Goal: Contribute content

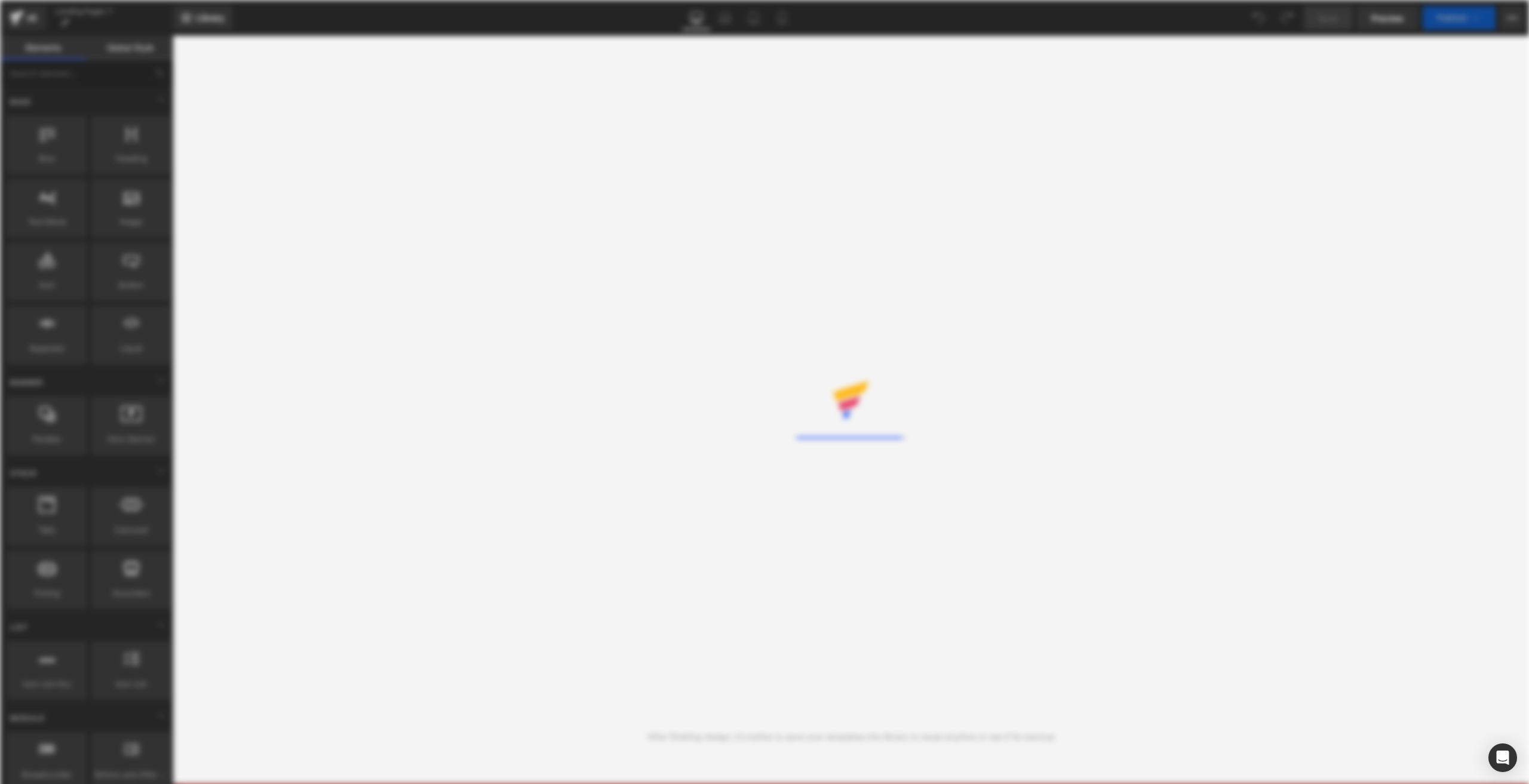
click at [32, 30] on div "Rendering Content" at bounding box center [764, 392] width 1529 height 784
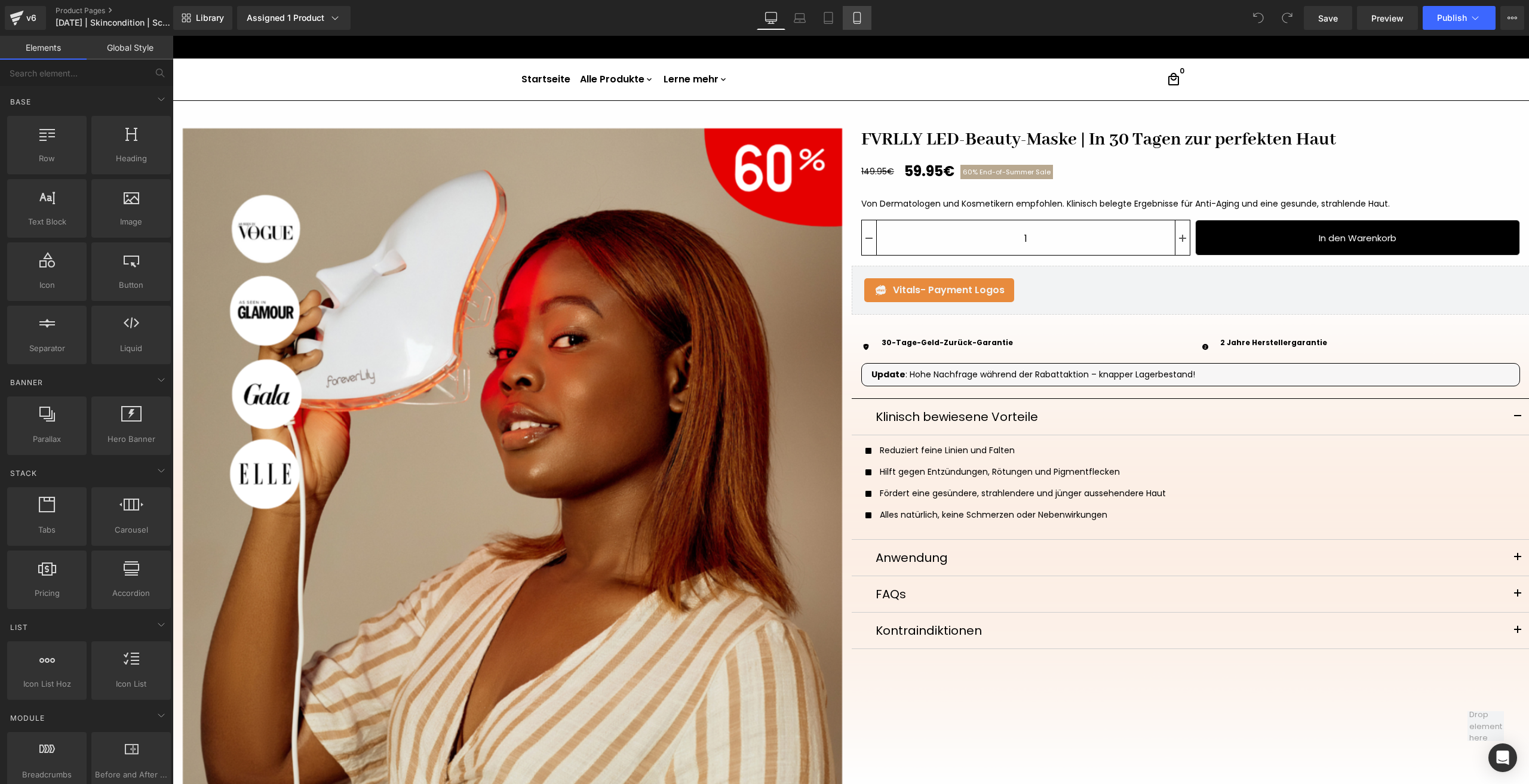
click at [855, 18] on icon at bounding box center [857, 18] width 12 height 12
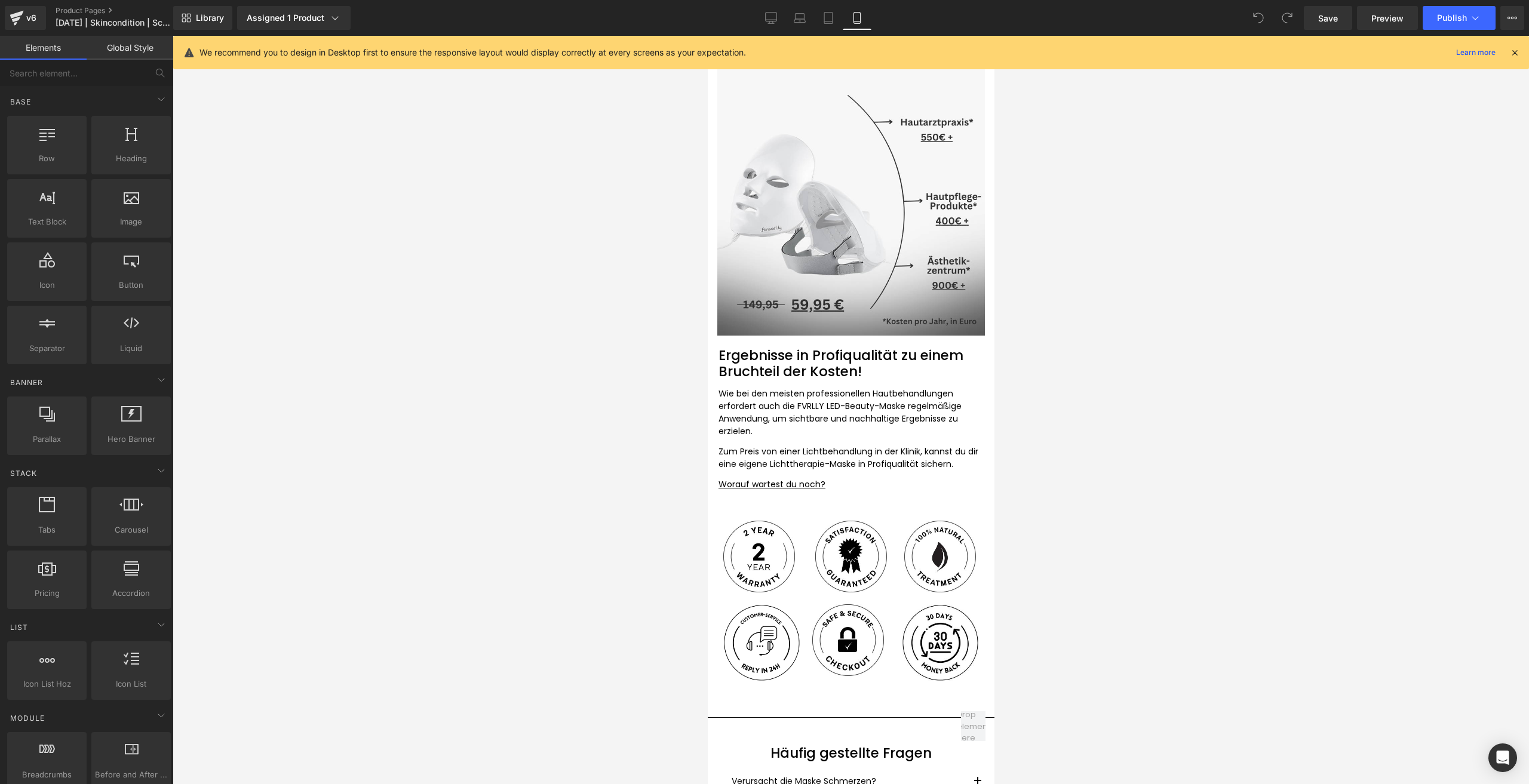
scroll to position [3581, 0]
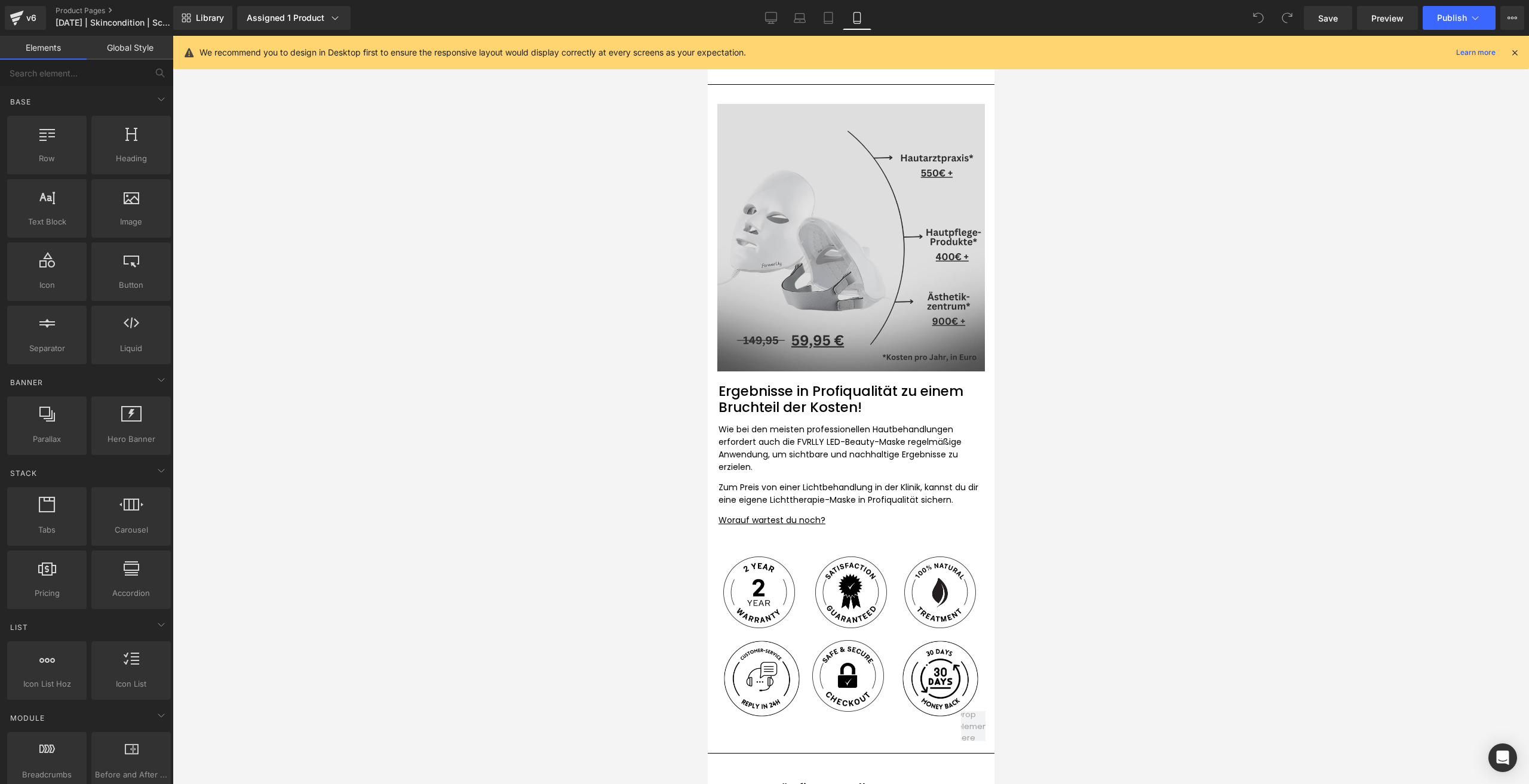
click at [819, 295] on img at bounding box center [850, 228] width 287 height 287
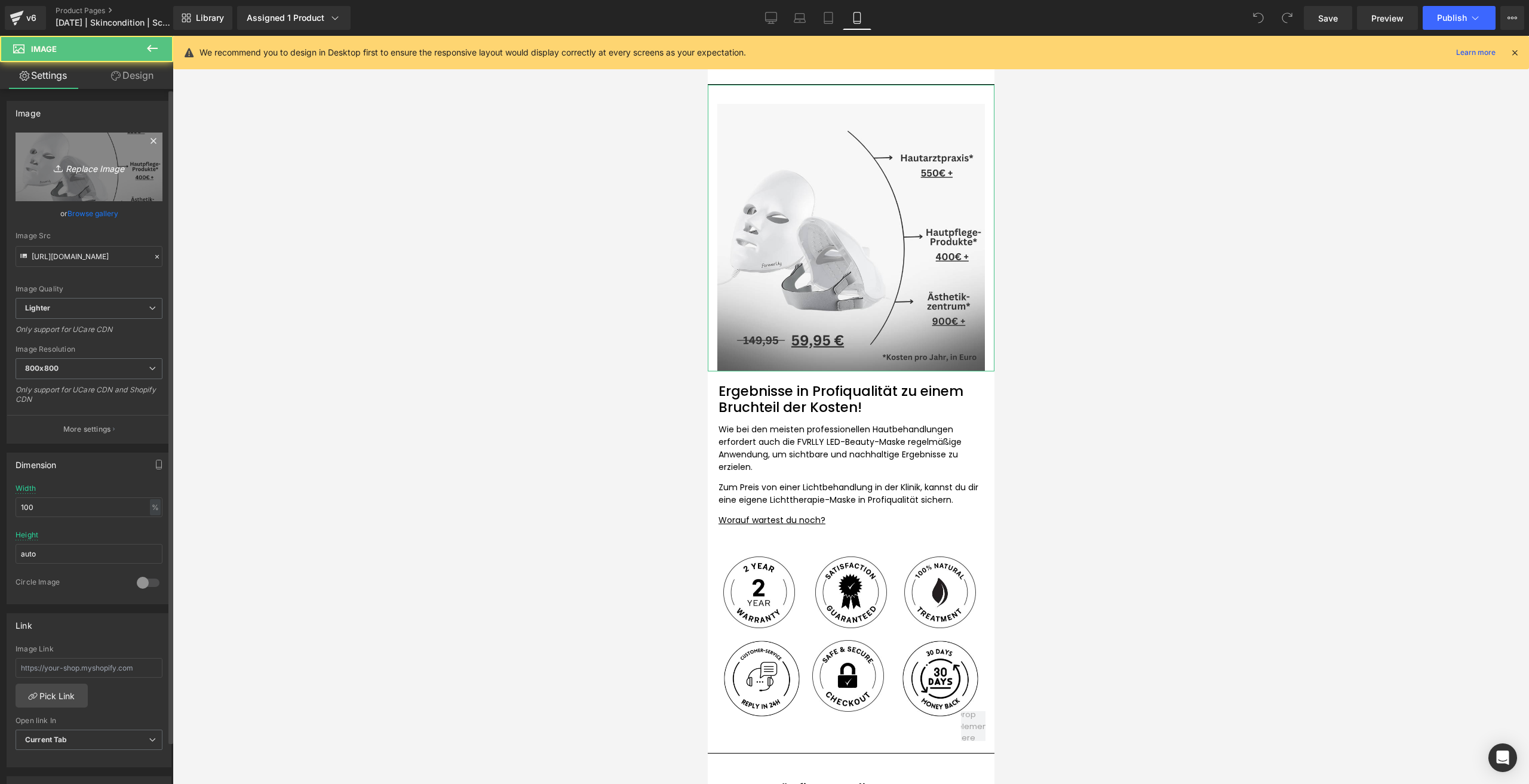
click at [56, 168] on icon at bounding box center [60, 168] width 12 height 12
type input "C:\fakepath\Kein Titel (1000 × 1000 px).png"
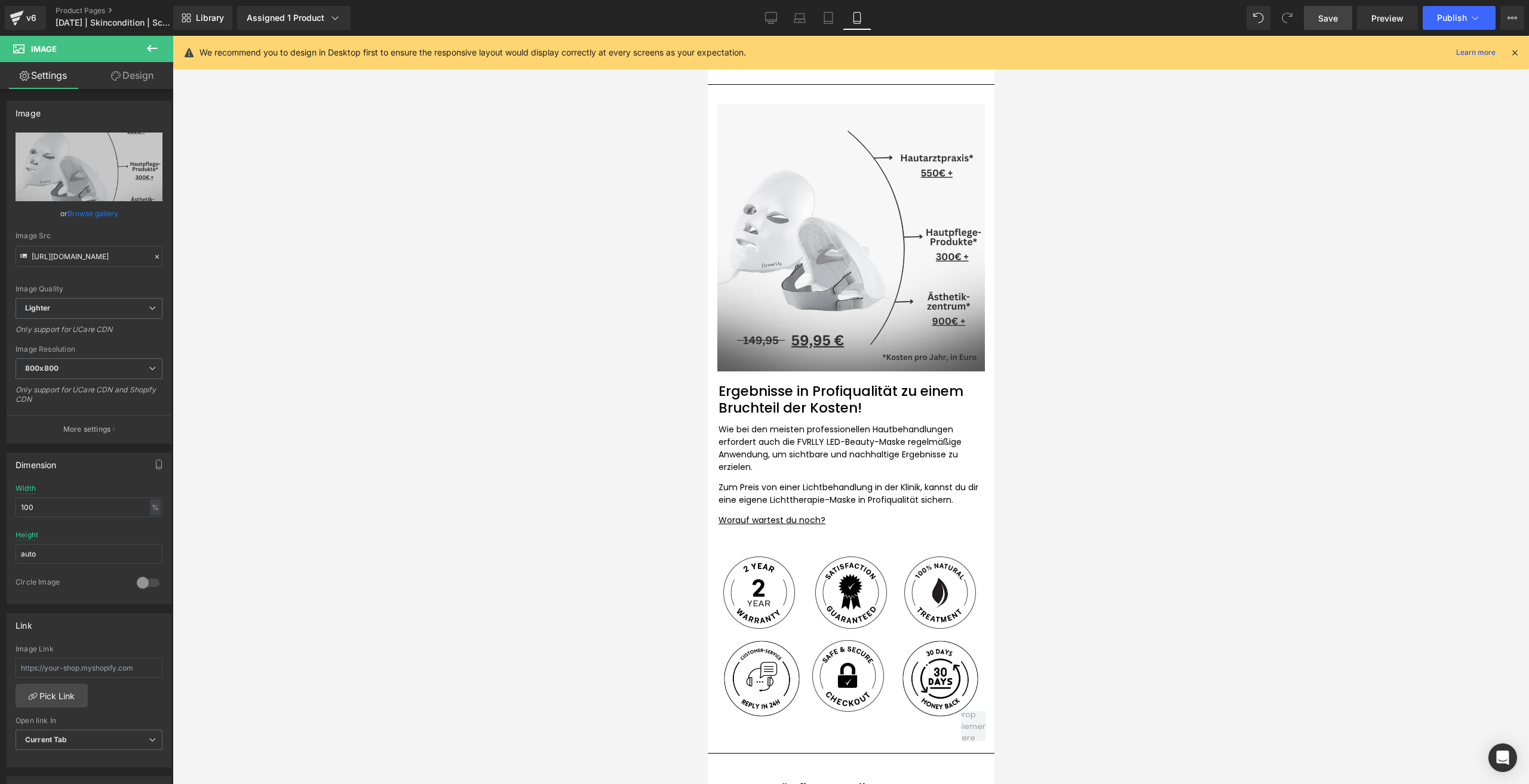
click at [1311, 27] on link "Save" at bounding box center [1328, 18] width 48 height 24
click at [1436, 15] on button "Publish" at bounding box center [1459, 18] width 73 height 24
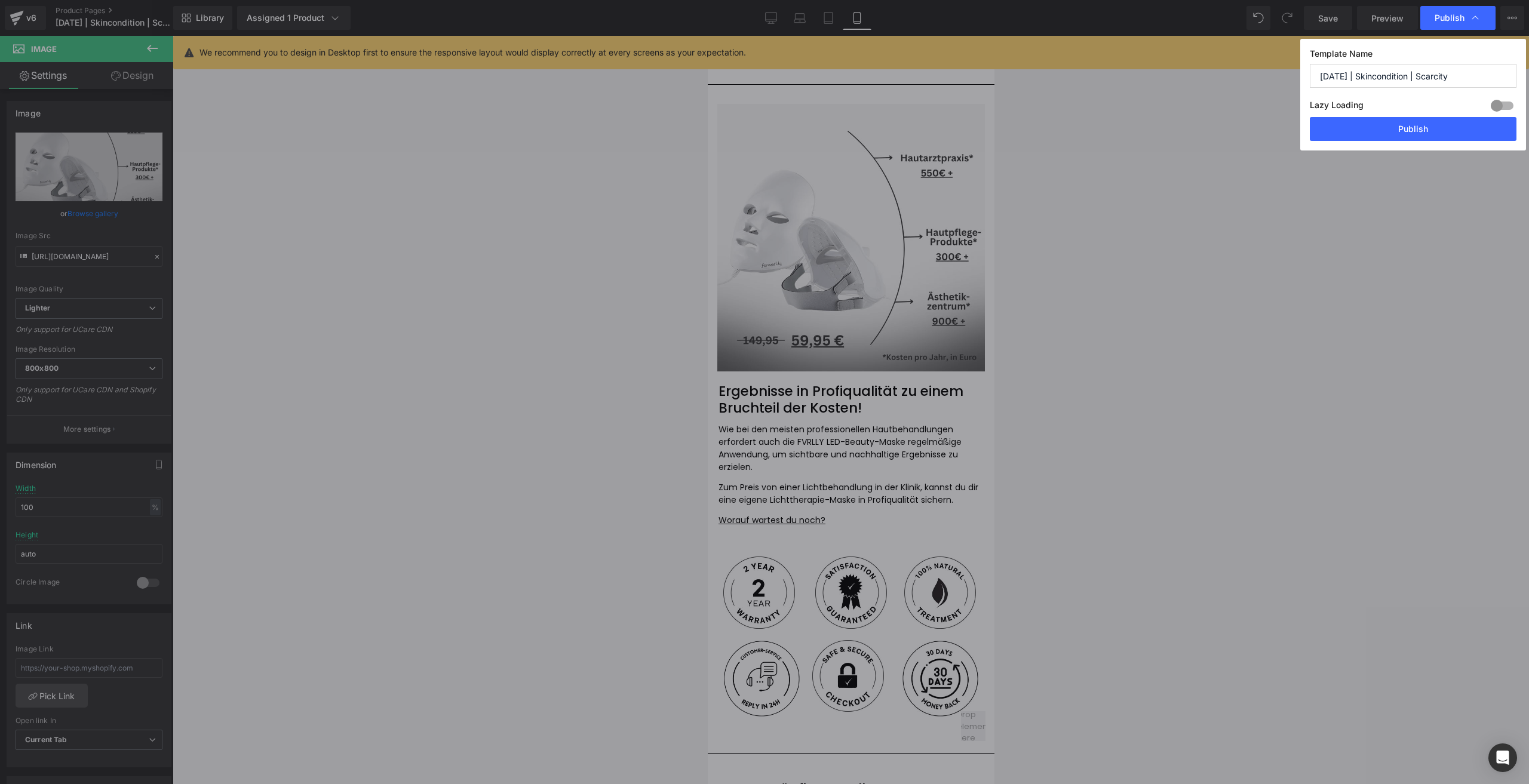
click at [1370, 147] on div "Template Name 05.09.2025 | Skincondition | Scarcity Lazy Loading Build Upgrade …" at bounding box center [1413, 94] width 226 height 111
click at [1357, 136] on button "Publish" at bounding box center [1413, 129] width 207 height 24
